Goal: Task Accomplishment & Management: Use online tool/utility

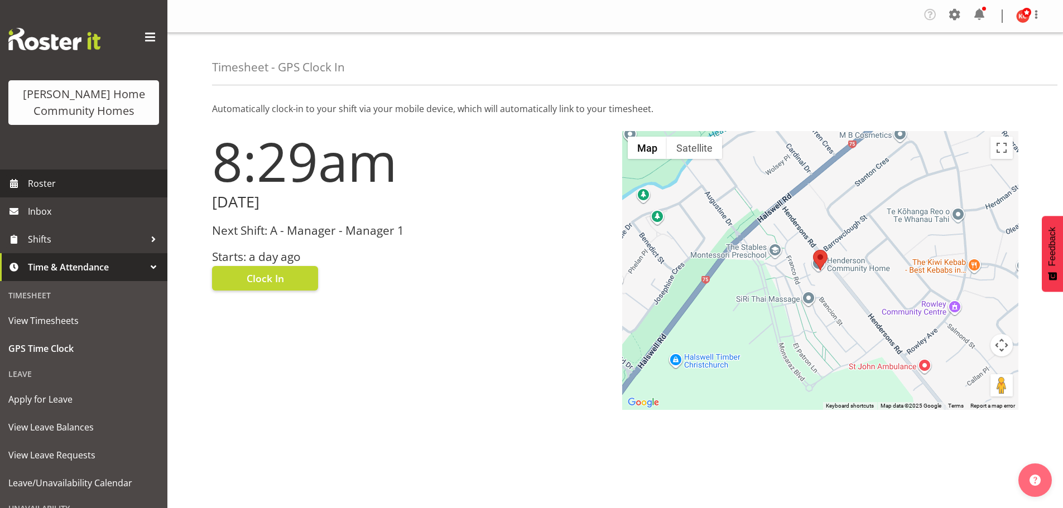
click at [66, 179] on span "Roster" at bounding box center [95, 183] width 134 height 17
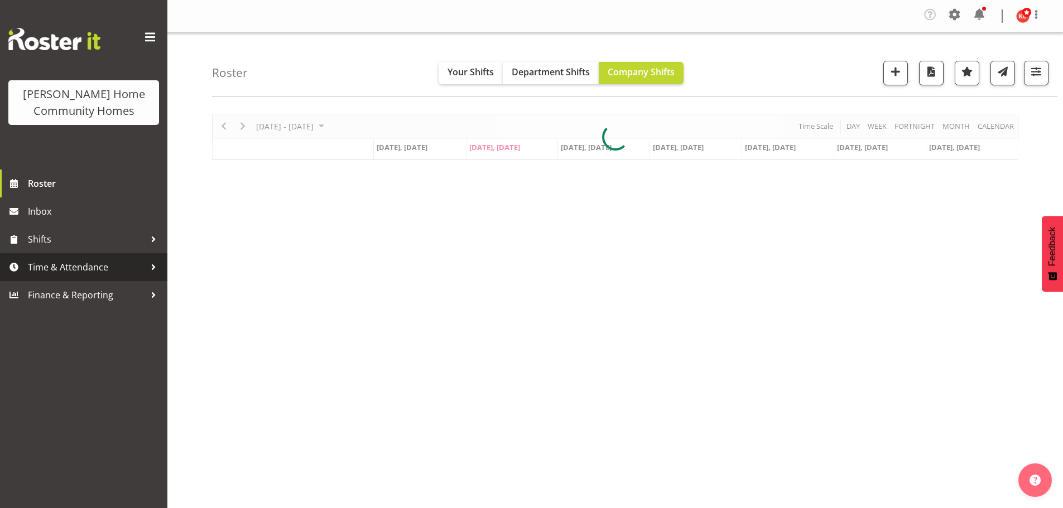
click at [42, 266] on span "Time & Attendance" at bounding box center [86, 267] width 117 height 17
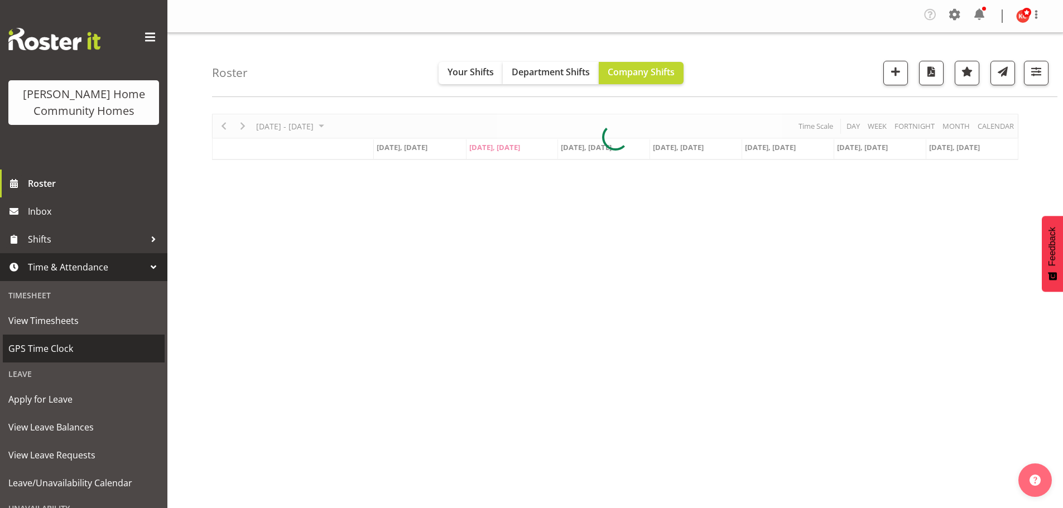
click at [32, 351] on span "GPS Time Clock" at bounding box center [83, 348] width 151 height 17
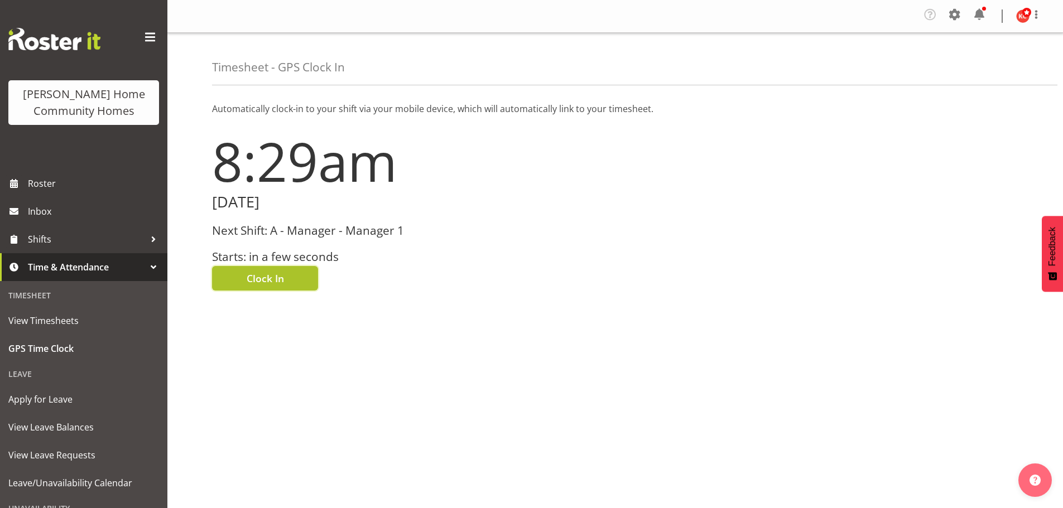
click at [249, 282] on span "Clock In" at bounding box center [265, 278] width 37 height 15
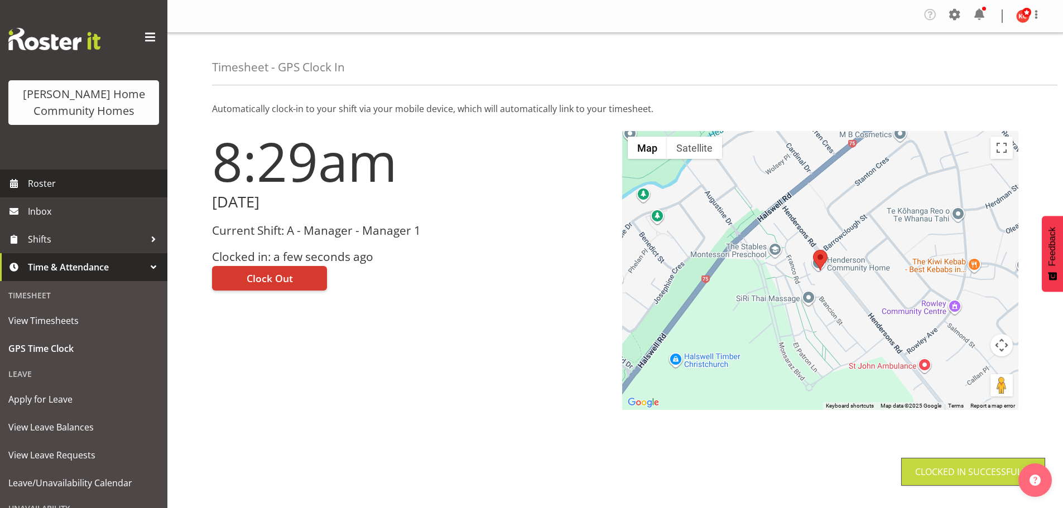
click at [59, 185] on span "Roster" at bounding box center [95, 183] width 134 height 17
